Goal: Task Accomplishment & Management: Use online tool/utility

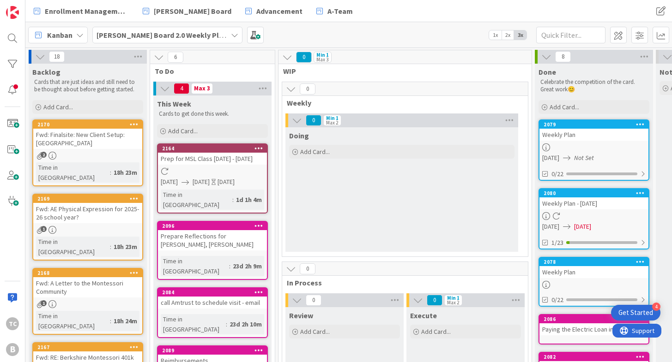
click at [87, 139] on div "Fwd: Finalsite: New Client Setup: [GEOGRAPHIC_DATA]" at bounding box center [87, 139] width 109 height 20
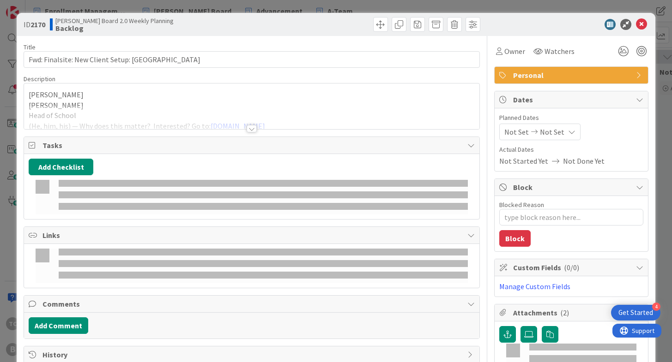
type textarea "x"
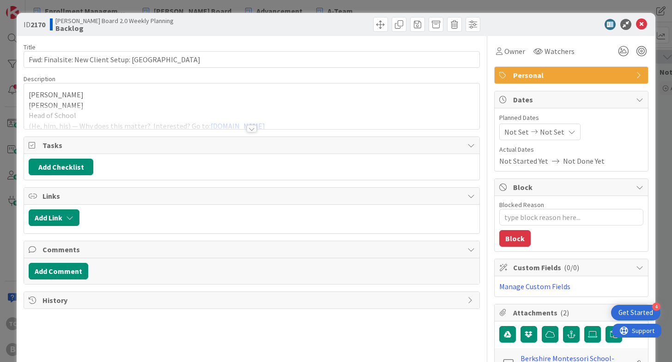
click at [251, 132] on div at bounding box center [251, 128] width 10 height 7
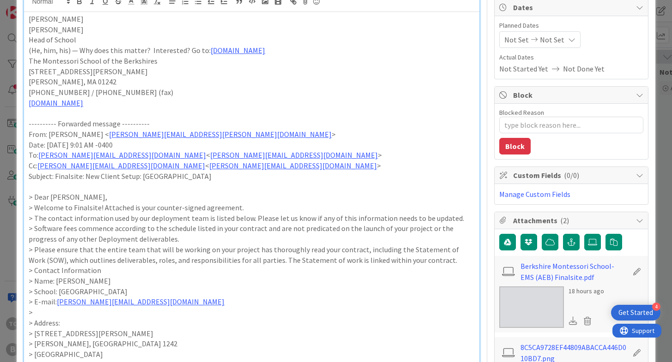
scroll to position [91, 0]
